Goal: Transaction & Acquisition: Purchase product/service

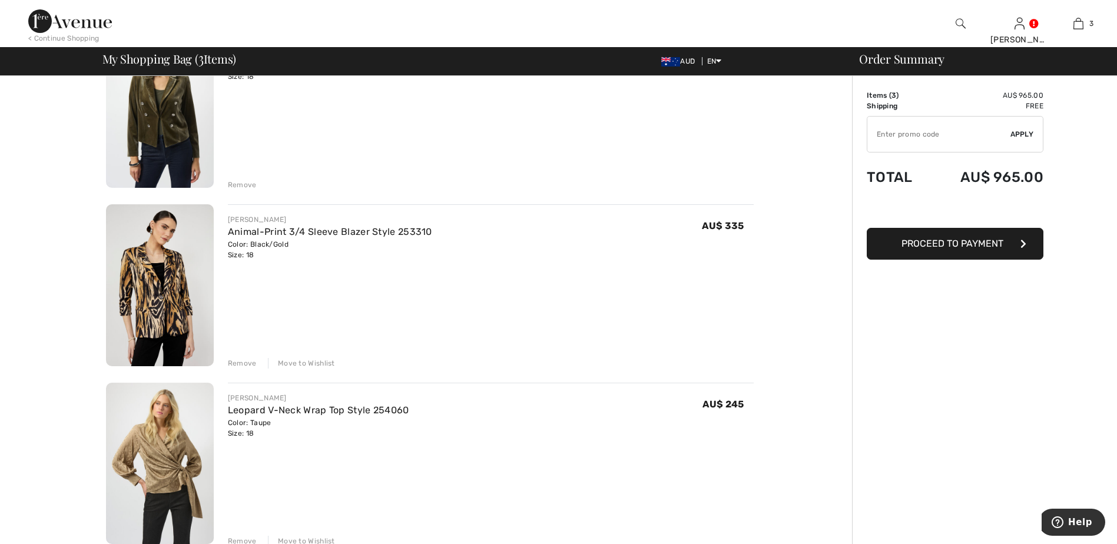
scroll to position [177, 0]
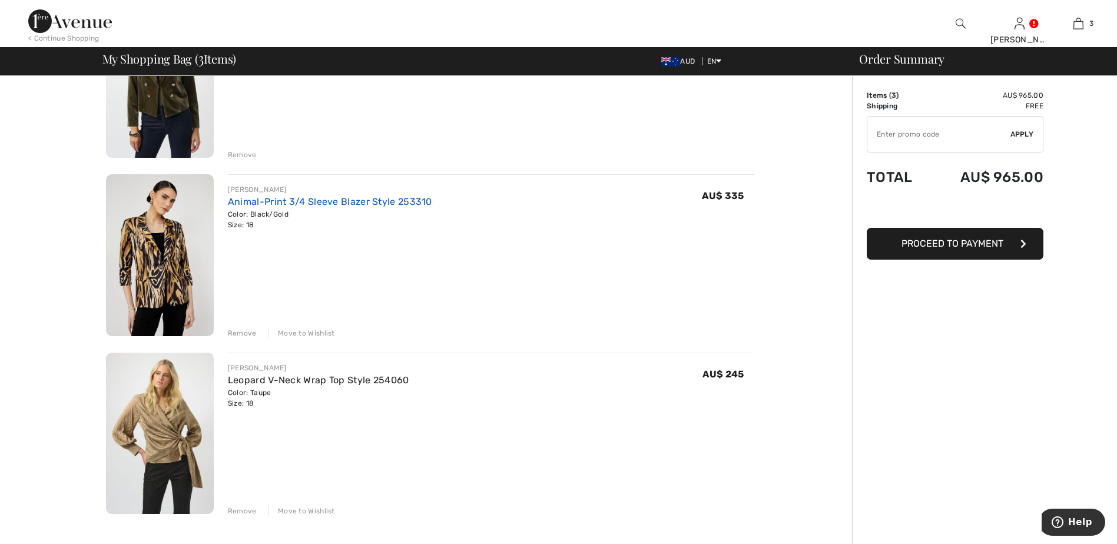
click at [413, 201] on link "Animal-Print 3/4 Sleeve Blazer Style 253310" at bounding box center [330, 201] width 204 height 11
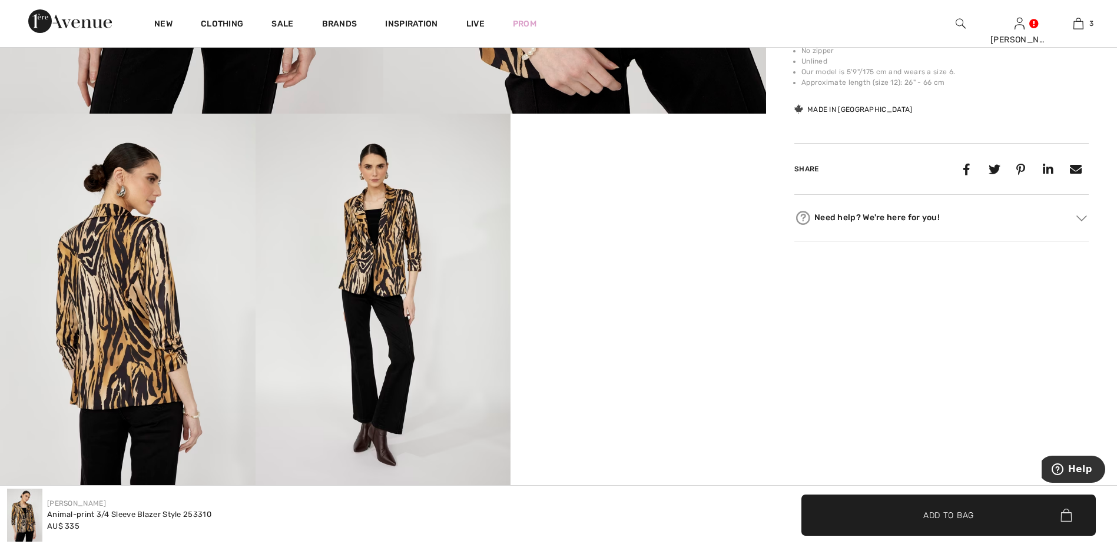
scroll to position [530, 0]
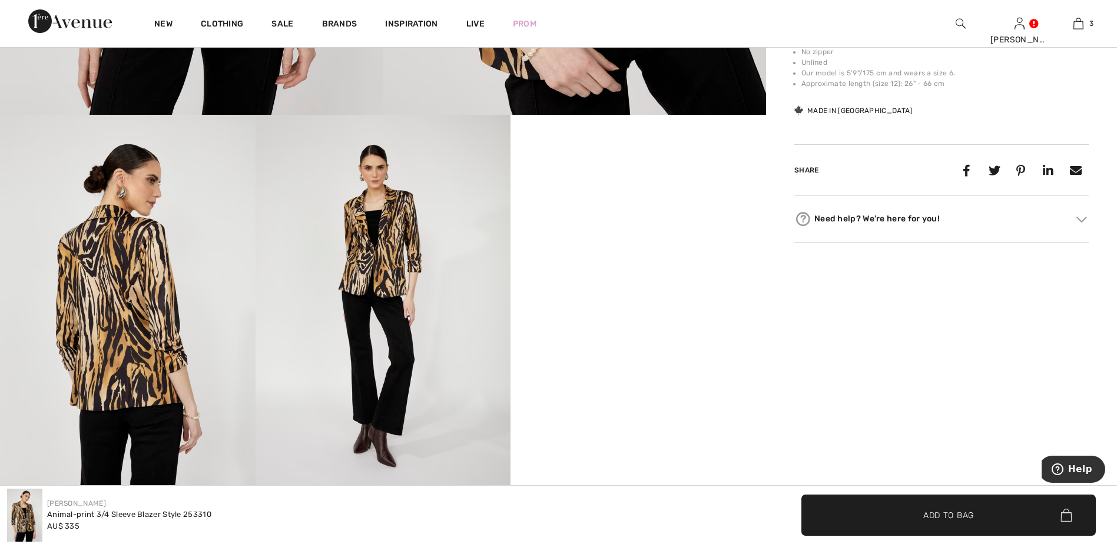
click at [1084, 219] on img at bounding box center [1081, 219] width 11 height 6
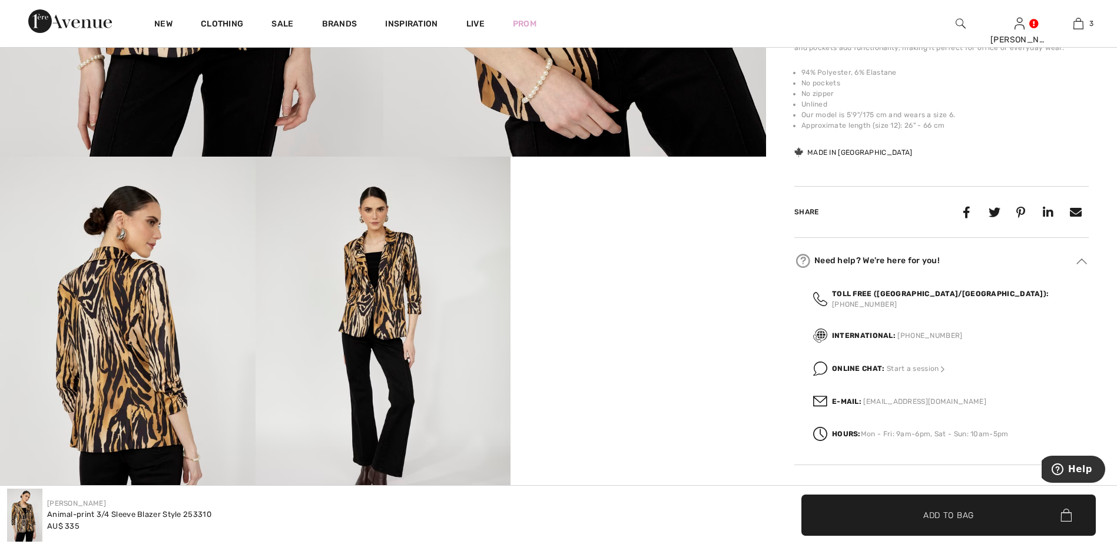
scroll to position [471, 0]
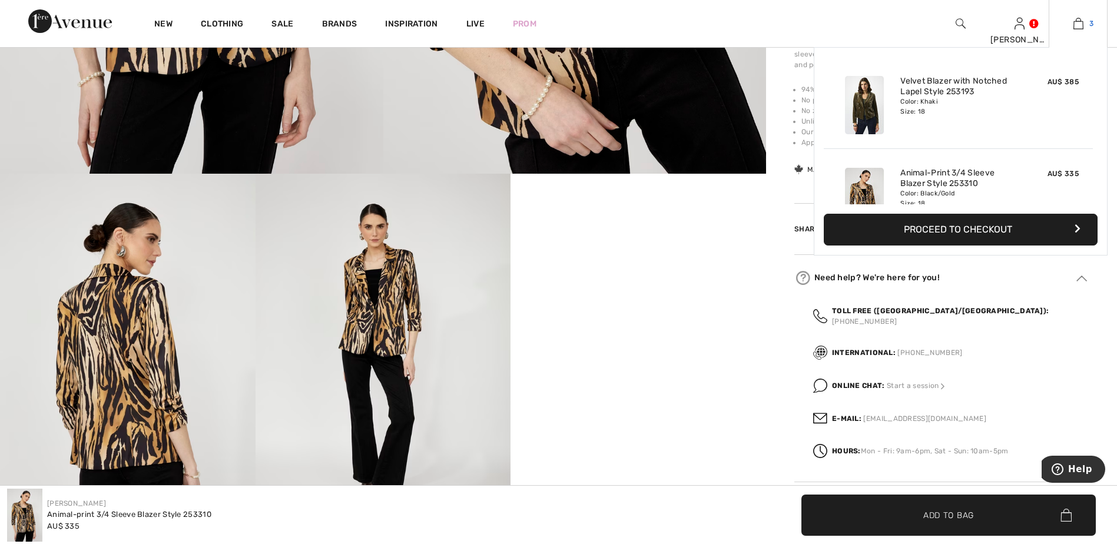
click at [1074, 28] on img at bounding box center [1078, 23] width 10 height 14
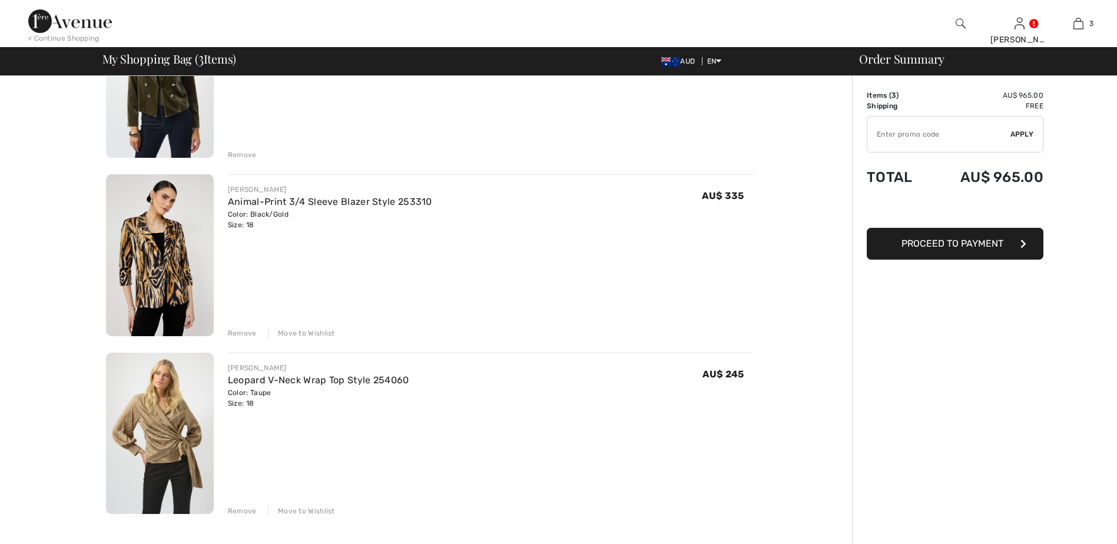
click at [298, 332] on div "Move to Wishlist" at bounding box center [301, 333] width 67 height 11
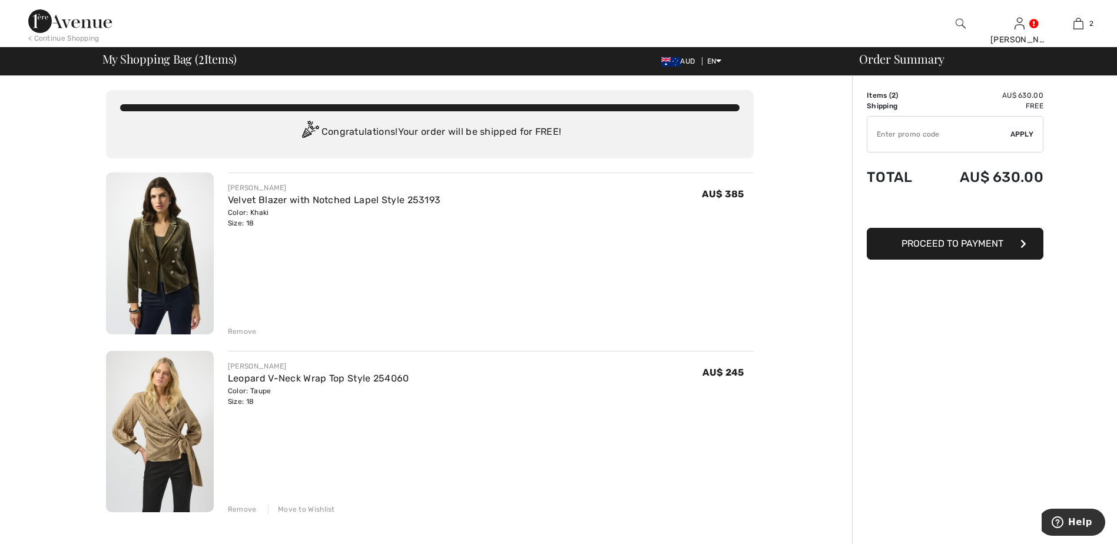
scroll to position [59, 0]
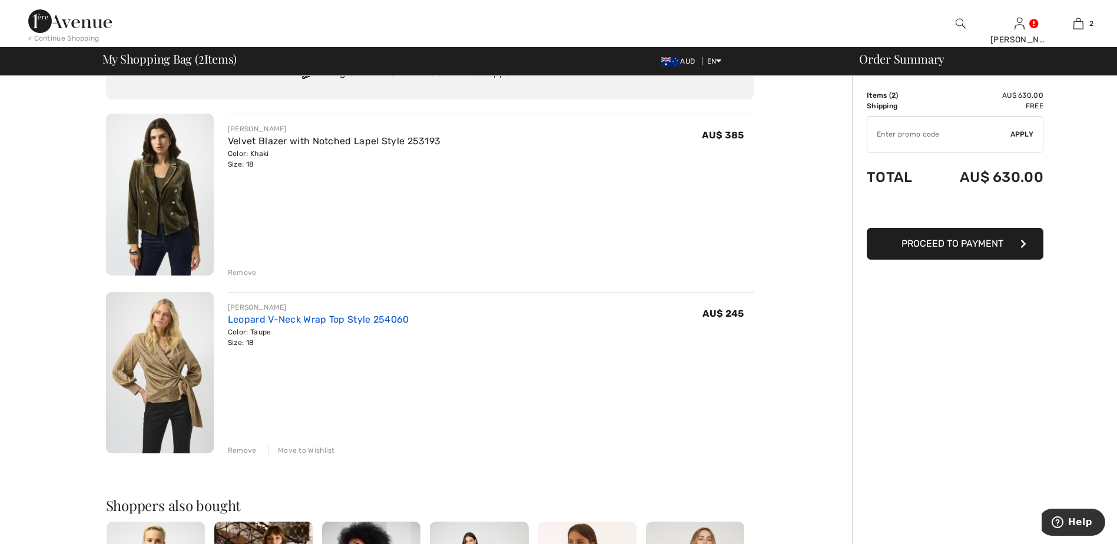
click at [397, 320] on link "Leopard V-Neck Wrap Top Style 254060" at bounding box center [318, 319] width 181 height 11
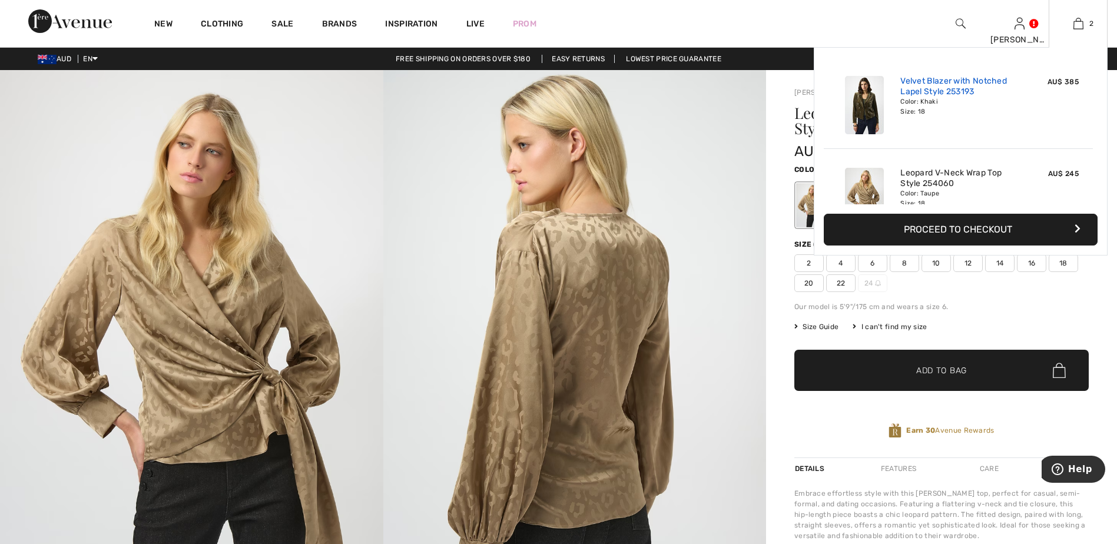
click at [985, 79] on link "Velvet Blazer with Notched Lapel Style 253193" at bounding box center [958, 86] width 116 height 21
